Goal: Contribute content: Add original content to the website for others to see

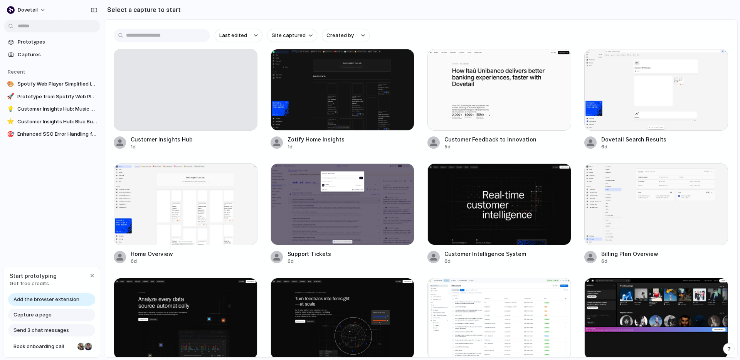
click at [55, 297] on span "Add the browser extension" at bounding box center [46, 300] width 66 height 8
click at [65, 300] on span "Add the browser extension" at bounding box center [46, 300] width 66 height 8
click at [79, 298] on div "Add the browser extension" at bounding box center [51, 299] width 87 height 12
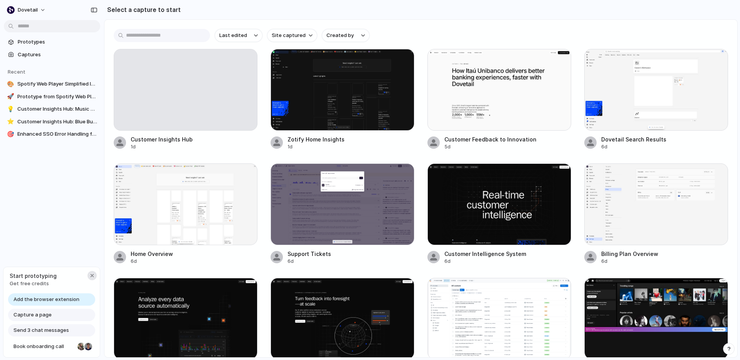
click at [93, 277] on div "button" at bounding box center [92, 276] width 6 height 6
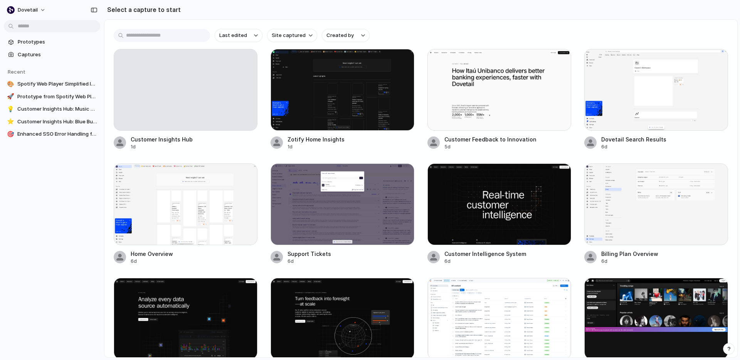
drag, startPoint x: 86, startPoint y: 208, endPoint x: 54, endPoint y: 117, distance: 96.3
click at [86, 205] on div "Prototypes Captures Recent 🎨 Spotify Web Player Simplified Interface 🚀 Prototyp…" at bounding box center [52, 120] width 104 height 241
click at [373, 96] on div at bounding box center [343, 90] width 144 height 82
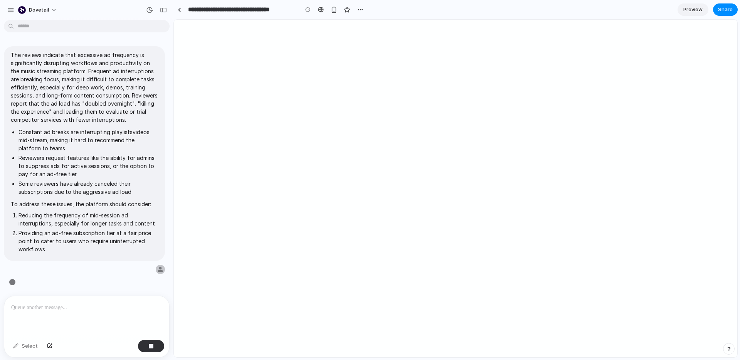
scroll to position [11, 0]
type input "**********"
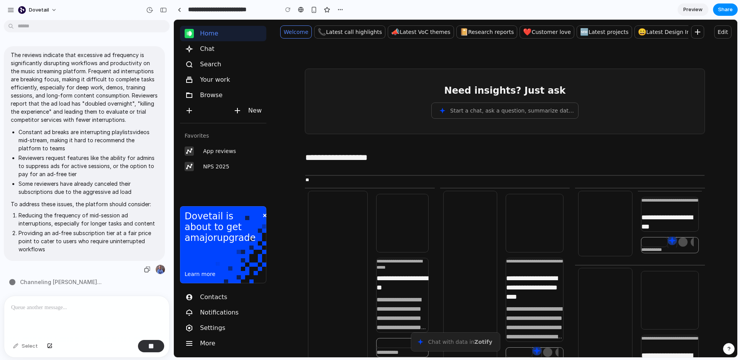
scroll to position [0, 0]
click at [432, 110] on button "Start a chat, ask a question, summarize data..." at bounding box center [505, 110] width 147 height 15
click at [398, 244] on div at bounding box center [403, 223] width 52 height 58
click at [230, 153] on span "App reviews" at bounding box center [219, 151] width 33 height 9
click at [223, 91] on div "Browse" at bounding box center [223, 95] width 77 height 9
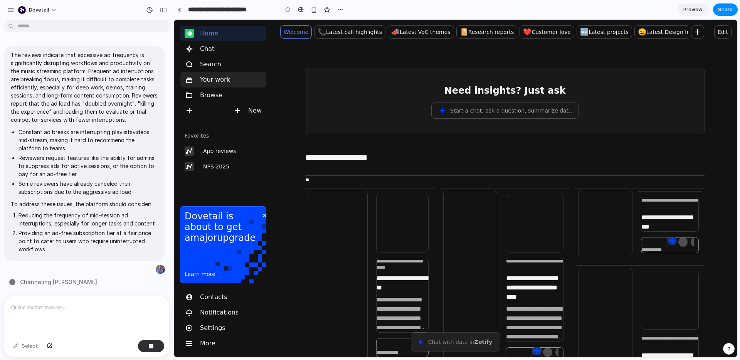
click at [224, 77] on div "Your work" at bounding box center [207, 79] width 45 height 9
click at [224, 62] on div "Search" at bounding box center [223, 64] width 80 height 12
click at [224, 45] on div "Chat" at bounding box center [223, 49] width 80 height 12
click at [229, 30] on div "Home" at bounding box center [223, 33] width 77 height 9
click at [343, 35] on link "📞 Latest call highlights" at bounding box center [350, 32] width 71 height 12
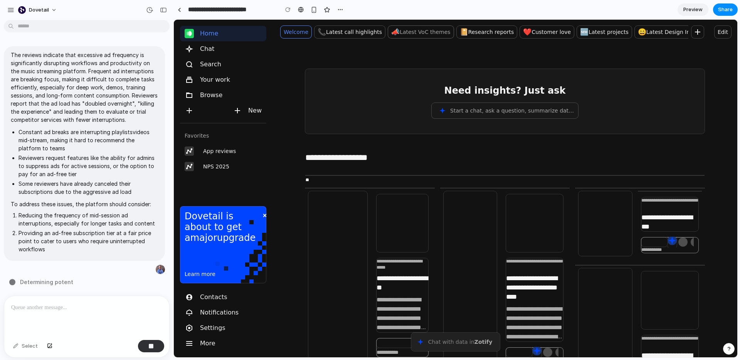
click at [413, 35] on link "📣 Latest VoC themes" at bounding box center [421, 32] width 66 height 12
click at [645, 212] on div "**********" at bounding box center [670, 214] width 57 height 34
